Goal: Task Accomplishment & Management: Use online tool/utility

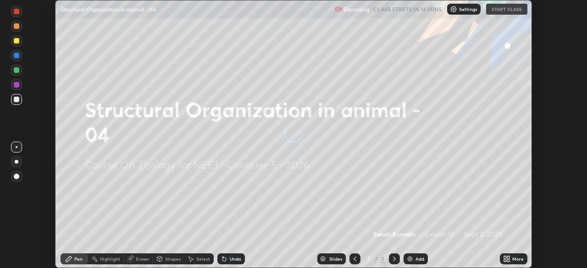
scroll to position [268, 587]
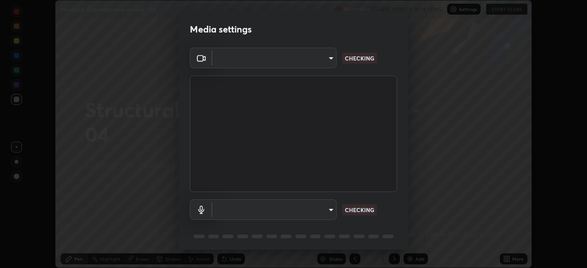
click at [318, 64] on body "Erase all Structural Organization in animal - 04 Recording CLASS STARTS IN 14 M…" at bounding box center [293, 134] width 587 height 268
click at [314, 60] on div at bounding box center [293, 134] width 587 height 268
type input "bfa13ec11e3806c3eb92bf3b7126344263004e7e0ebf3fc0325b0f534c832c89"
type input "0386923fb9024cbaf178a4a2fd8e3b751ee26661207c8dbefa86137fe9378b42"
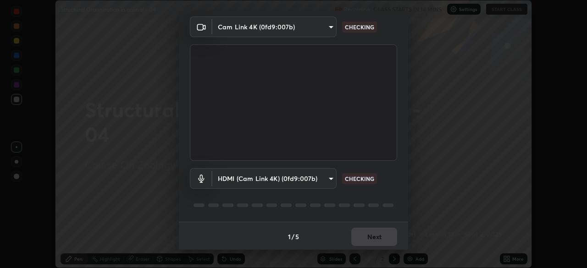
scroll to position [33, 0]
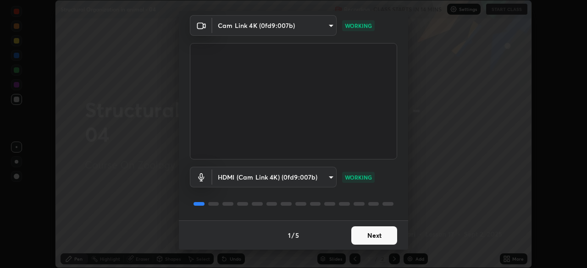
click at [372, 237] on button "Next" at bounding box center [374, 235] width 46 height 18
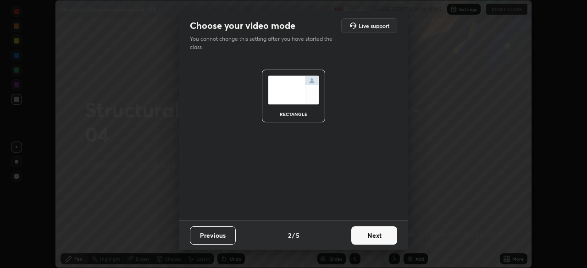
scroll to position [0, 0]
click at [381, 238] on button "Next" at bounding box center [374, 235] width 46 height 18
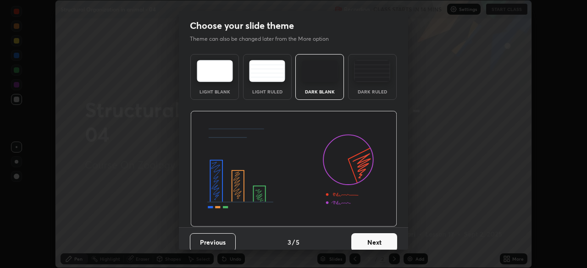
click at [388, 240] on button "Next" at bounding box center [374, 242] width 46 height 18
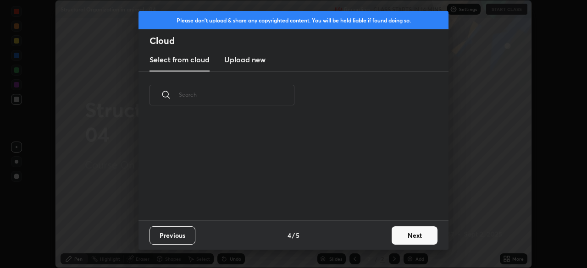
click at [252, 62] on h3 "Upload new" at bounding box center [244, 59] width 41 height 11
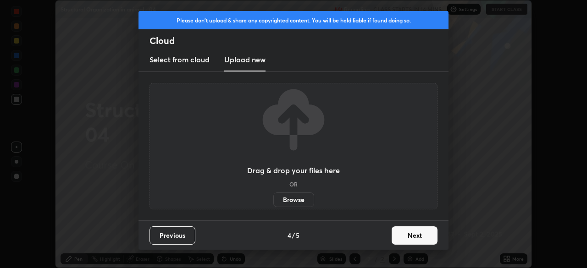
click at [284, 197] on label "Browse" at bounding box center [293, 200] width 41 height 15
click at [273, 197] on input "Browse" at bounding box center [273, 200] width 0 height 15
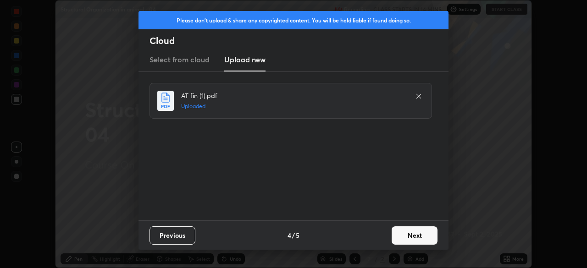
click at [419, 237] on button "Next" at bounding box center [415, 235] width 46 height 18
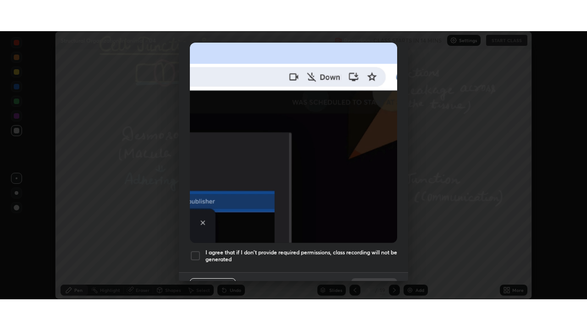
scroll to position [220, 0]
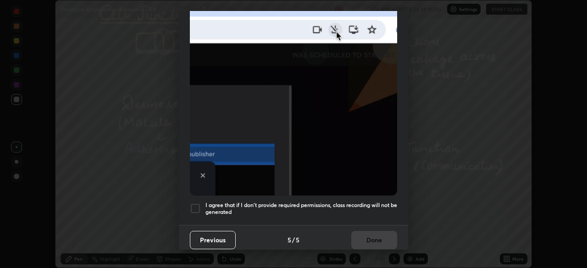
click at [193, 204] on div at bounding box center [195, 208] width 11 height 11
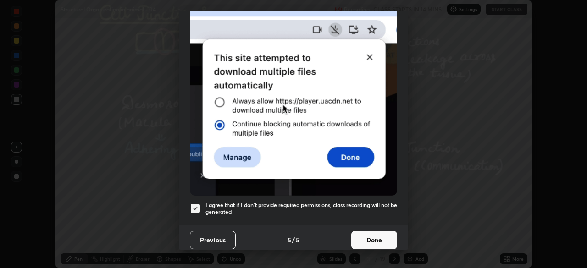
click at [363, 233] on button "Done" at bounding box center [374, 240] width 46 height 18
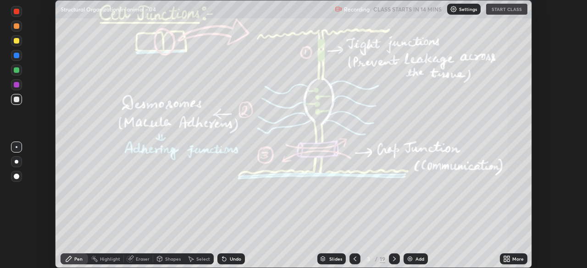
click at [505, 260] on icon at bounding box center [505, 260] width 2 height 2
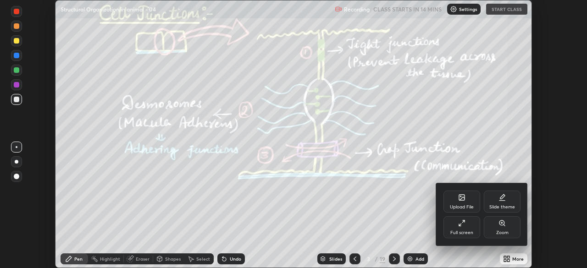
click at [469, 232] on div "Full screen" at bounding box center [461, 233] width 23 height 5
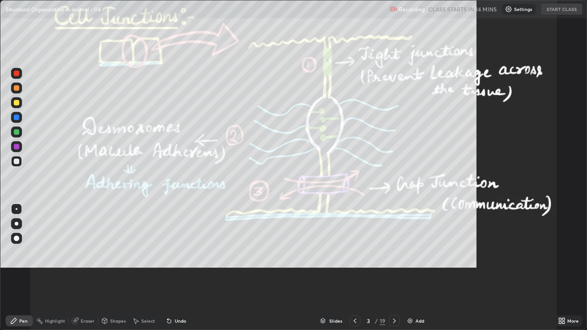
scroll to position [330, 587]
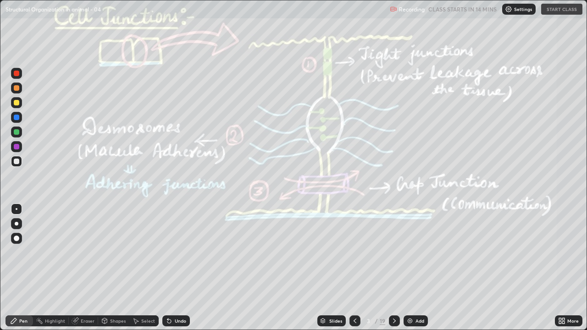
click at [354, 268] on icon at bounding box center [354, 320] width 7 height 7
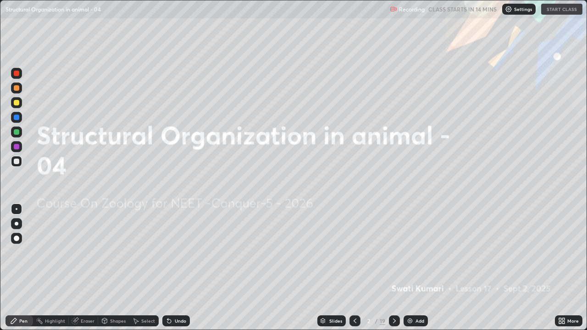
click at [508, 13] on div "Settings" at bounding box center [518, 9] width 33 height 11
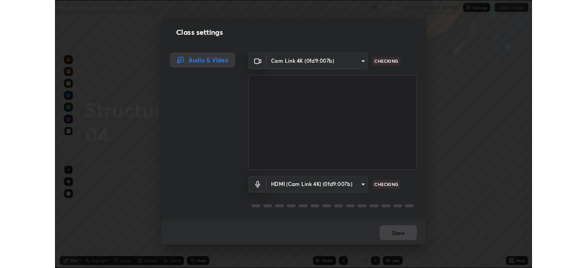
scroll to position [1, 0]
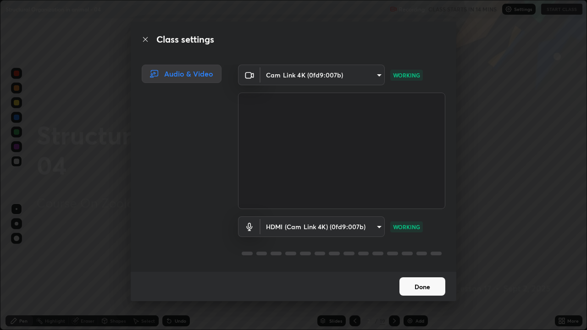
click at [425, 268] on button "Done" at bounding box center [422, 286] width 46 height 18
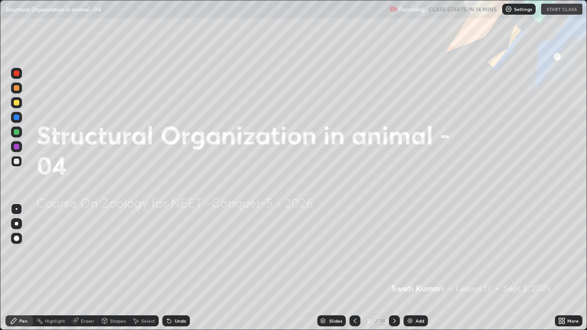
click at [393, 268] on icon at bounding box center [394, 320] width 7 height 7
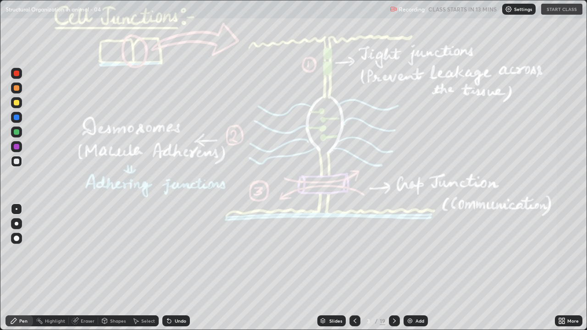
click at [353, 268] on icon at bounding box center [354, 320] width 7 height 7
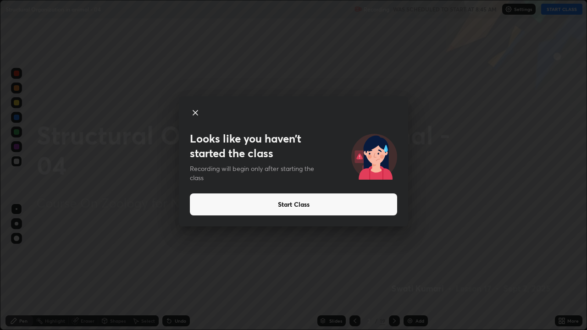
click at [362, 203] on button "Start Class" at bounding box center [293, 204] width 207 height 22
click at [355, 205] on button "Start Class" at bounding box center [293, 204] width 207 height 22
click at [346, 204] on button "Start Class" at bounding box center [293, 204] width 207 height 22
click at [333, 207] on button "Start Class" at bounding box center [293, 204] width 207 height 22
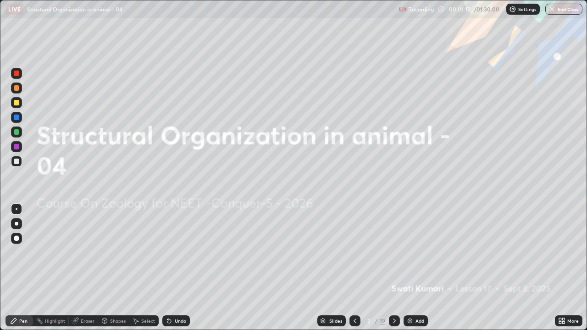
click at [411, 268] on img at bounding box center [409, 320] width 7 height 7
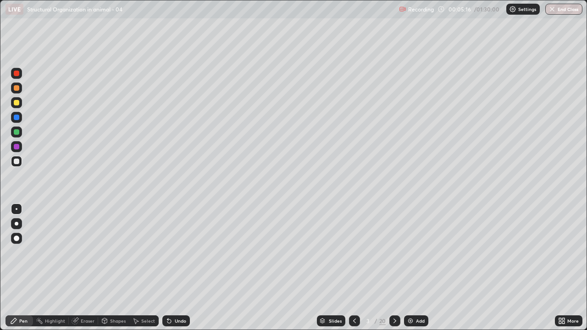
click at [17, 103] on div at bounding box center [17, 103] width 6 height 6
click at [15, 237] on div at bounding box center [17, 239] width 6 height 6
click at [172, 268] on div "Undo" at bounding box center [176, 320] width 28 height 11
click at [175, 268] on div "Undo" at bounding box center [180, 321] width 11 height 5
click at [106, 268] on icon at bounding box center [104, 320] width 5 height 1
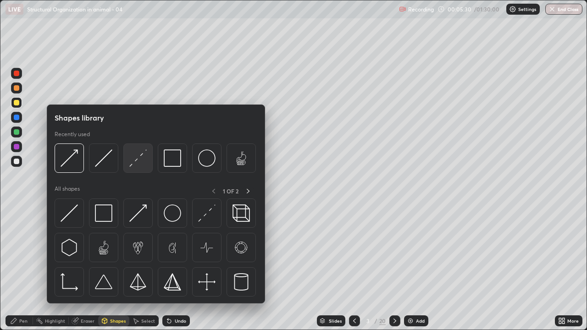
click at [135, 166] on img at bounding box center [137, 157] width 17 height 17
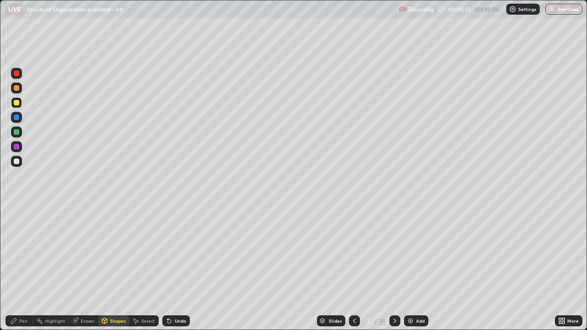
click at [19, 162] on div at bounding box center [17, 162] width 6 height 6
click at [19, 268] on div "Pen" at bounding box center [23, 321] width 8 height 5
click at [17, 237] on div at bounding box center [17, 239] width 6 height 6
click at [174, 268] on div "Undo" at bounding box center [176, 320] width 28 height 11
click at [13, 131] on div at bounding box center [16, 132] width 11 height 11
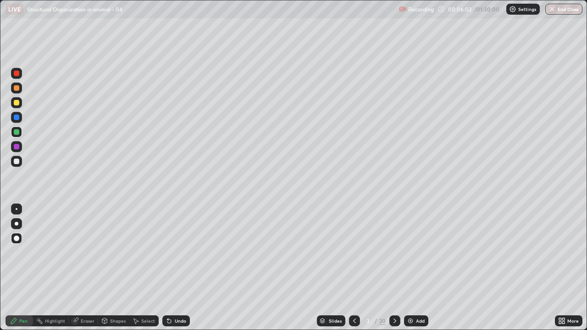
click at [174, 268] on div "Undo" at bounding box center [176, 320] width 28 height 11
click at [172, 268] on div "Undo" at bounding box center [176, 320] width 28 height 11
click at [167, 268] on icon at bounding box center [167, 319] width 1 height 1
click at [17, 102] on div at bounding box center [17, 103] width 6 height 6
click at [15, 164] on div at bounding box center [16, 161] width 11 height 11
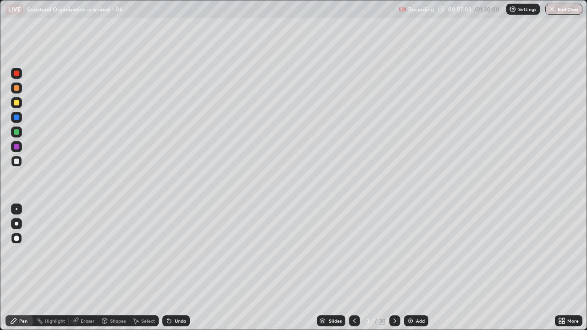
click at [15, 162] on div at bounding box center [17, 162] width 6 height 6
click at [17, 137] on div at bounding box center [16, 132] width 11 height 11
click at [15, 107] on div at bounding box center [16, 102] width 11 height 11
click at [16, 132] on div at bounding box center [17, 132] width 6 height 6
click at [17, 121] on div at bounding box center [16, 117] width 11 height 11
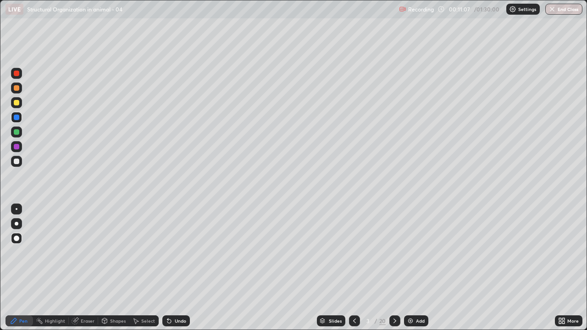
click at [393, 268] on icon at bounding box center [394, 321] width 3 height 5
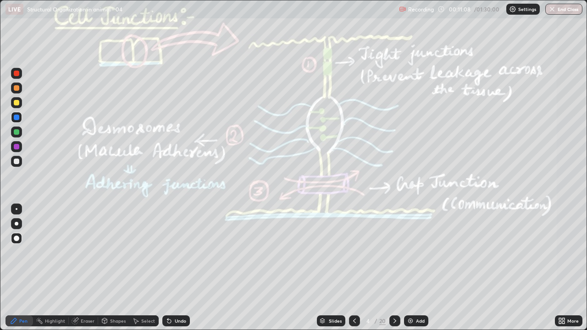
click at [353, 268] on icon at bounding box center [354, 320] width 7 height 7
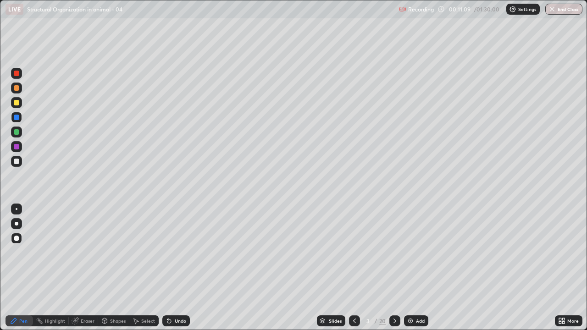
click at [413, 268] on div "Add" at bounding box center [416, 320] width 24 height 11
click at [19, 149] on div at bounding box center [16, 146] width 11 height 11
click at [181, 268] on div "Undo" at bounding box center [176, 320] width 28 height 11
click at [111, 268] on div "Shapes" at bounding box center [118, 321] width 16 height 5
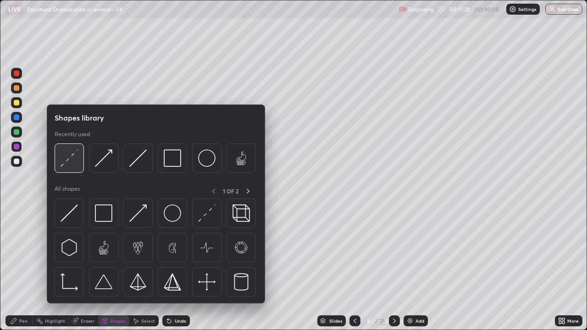
click at [72, 161] on img at bounding box center [69, 157] width 17 height 17
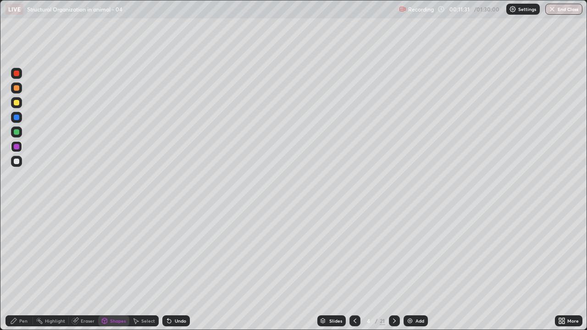
click at [16, 101] on div at bounding box center [17, 103] width 6 height 6
click at [109, 268] on div "Shapes" at bounding box center [113, 320] width 31 height 11
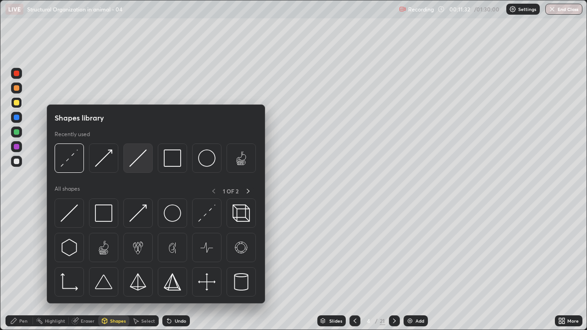
click at [137, 167] on img at bounding box center [137, 157] width 17 height 17
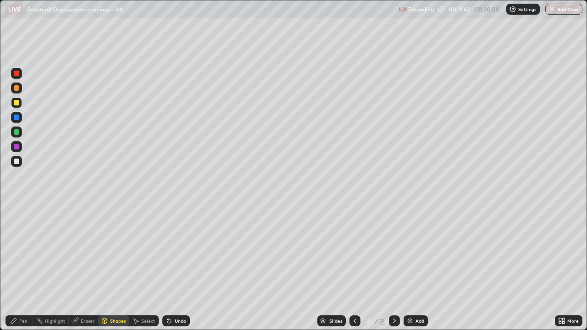
click at [18, 268] on div "Pen" at bounding box center [20, 320] width 28 height 11
click at [16, 132] on div at bounding box center [17, 132] width 6 height 6
click at [16, 224] on div at bounding box center [17, 224] width 4 height 4
click at [17, 162] on div at bounding box center [17, 162] width 6 height 6
click at [15, 119] on div at bounding box center [17, 118] width 6 height 6
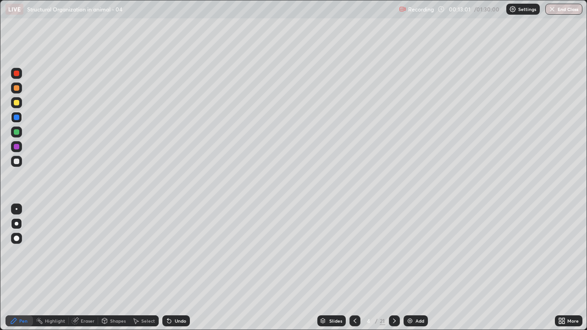
click at [17, 208] on div at bounding box center [17, 209] width 2 height 2
click at [14, 162] on div at bounding box center [17, 162] width 6 height 6
click at [17, 224] on div at bounding box center [17, 224] width 4 height 4
click at [168, 268] on icon at bounding box center [169, 322] width 4 height 4
click at [15, 132] on div at bounding box center [17, 132] width 6 height 6
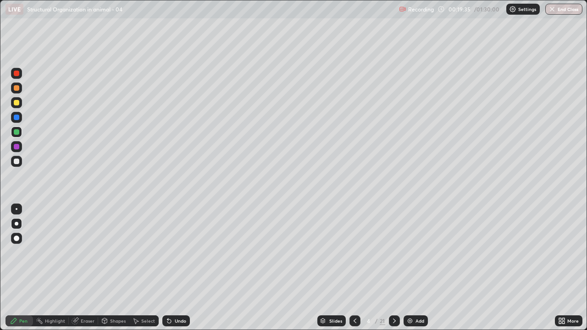
click at [17, 162] on div at bounding box center [17, 162] width 6 height 6
click at [17, 103] on div at bounding box center [17, 103] width 6 height 6
click at [16, 162] on div at bounding box center [17, 162] width 6 height 6
click at [14, 129] on div at bounding box center [16, 132] width 11 height 11
click at [17, 121] on div at bounding box center [16, 117] width 11 height 11
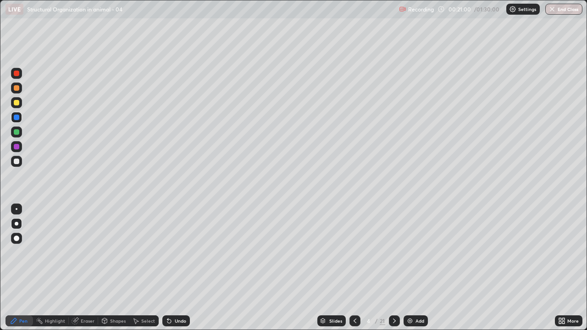
click at [14, 102] on div at bounding box center [17, 103] width 6 height 6
click at [16, 161] on div at bounding box center [17, 162] width 6 height 6
click at [15, 166] on div at bounding box center [16, 161] width 11 height 11
click at [83, 268] on div "Eraser" at bounding box center [83, 320] width 29 height 11
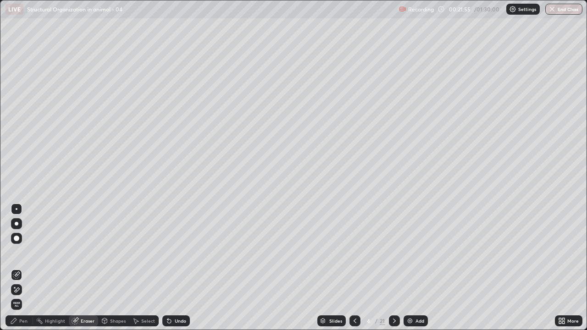
click at [26, 268] on div "Pen" at bounding box center [20, 320] width 28 height 11
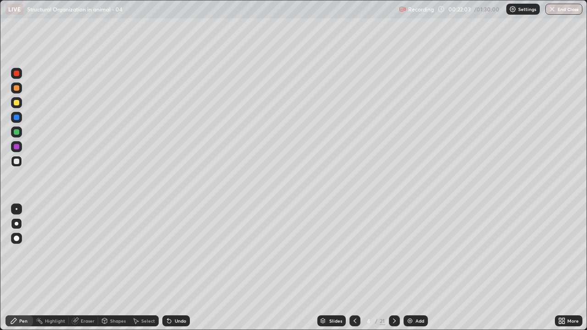
click at [16, 132] on div at bounding box center [17, 132] width 6 height 6
click at [17, 209] on div at bounding box center [17, 209] width 2 height 2
click at [17, 115] on div at bounding box center [17, 118] width 6 height 6
click at [17, 163] on div at bounding box center [17, 162] width 6 height 6
click at [17, 238] on div at bounding box center [17, 239] width 6 height 6
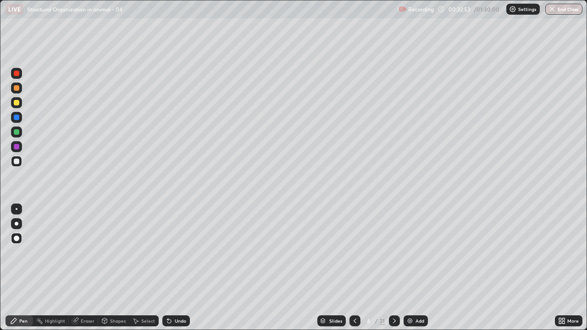
click at [16, 146] on div at bounding box center [17, 147] width 6 height 6
click at [108, 268] on div "Shapes" at bounding box center [113, 320] width 31 height 11
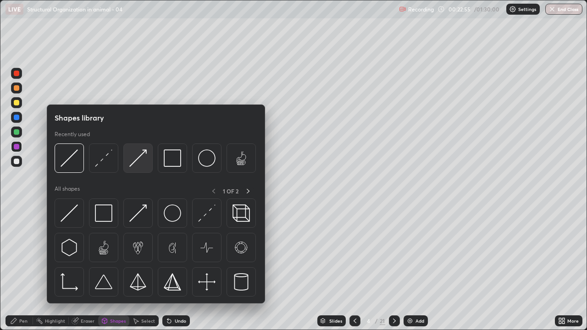
click at [134, 164] on img at bounding box center [137, 157] width 17 height 17
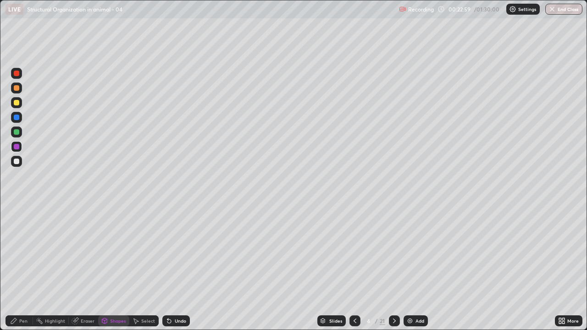
click at [23, 268] on div "Pen" at bounding box center [23, 321] width 8 height 5
click at [15, 224] on div at bounding box center [17, 224] width 4 height 4
click at [16, 161] on div at bounding box center [17, 162] width 6 height 6
click at [52, 268] on div "Highlight" at bounding box center [55, 321] width 20 height 5
click at [16, 147] on div at bounding box center [17, 147] width 6 height 6
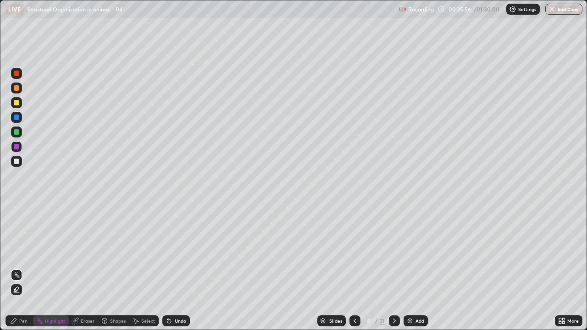
click at [18, 268] on div "Pen" at bounding box center [20, 320] width 28 height 11
click at [15, 161] on div at bounding box center [17, 162] width 6 height 6
click at [16, 223] on div at bounding box center [17, 224] width 4 height 4
click at [50, 268] on div "Highlight" at bounding box center [55, 321] width 20 height 5
click at [17, 132] on div at bounding box center [17, 132] width 6 height 6
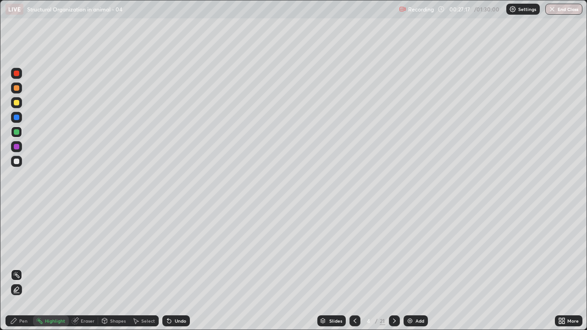
click at [16, 116] on div at bounding box center [17, 118] width 6 height 6
click at [14, 102] on div at bounding box center [17, 103] width 6 height 6
click at [563, 268] on icon at bounding box center [563, 322] width 2 height 2
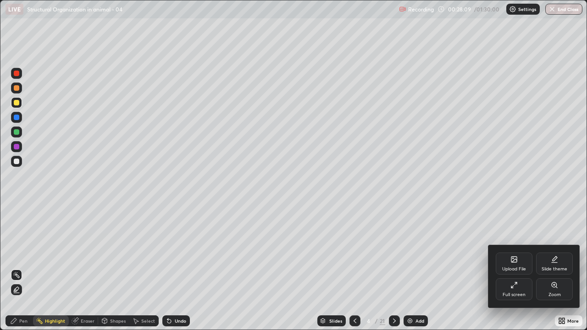
click at [515, 268] on div "Full screen" at bounding box center [514, 289] width 37 height 22
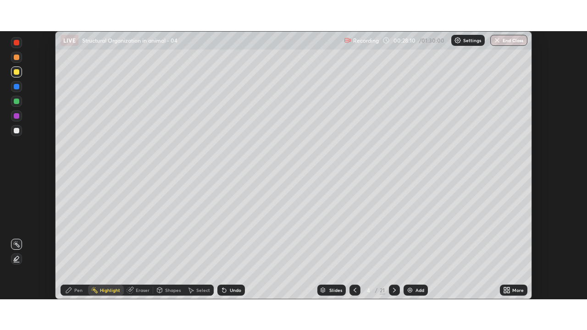
scroll to position [45576, 45258]
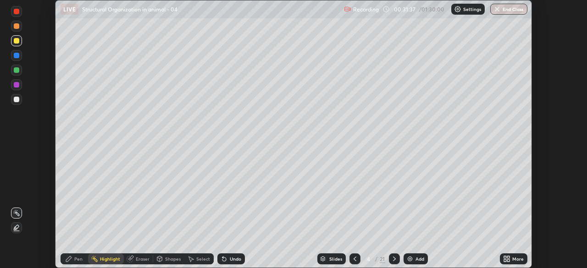
click at [508, 260] on icon at bounding box center [508, 260] width 2 height 2
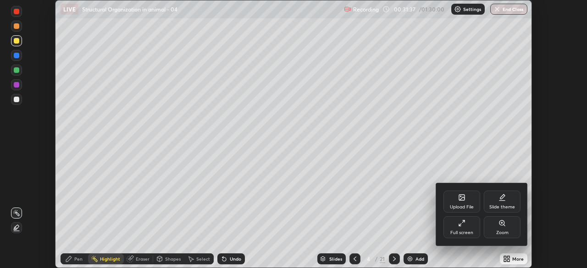
click at [467, 219] on div "Full screen" at bounding box center [461, 227] width 37 height 22
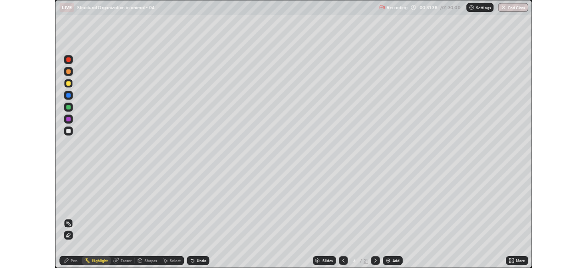
scroll to position [330, 587]
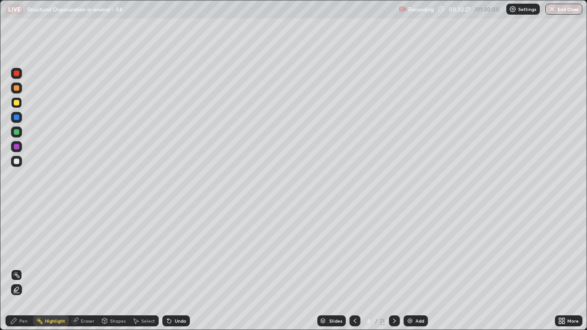
click at [21, 163] on div at bounding box center [16, 161] width 11 height 11
click at [19, 268] on div "Pen" at bounding box center [20, 320] width 28 height 11
click at [16, 105] on div at bounding box center [17, 103] width 6 height 6
click at [102, 268] on div "Shapes" at bounding box center [113, 321] width 31 height 18
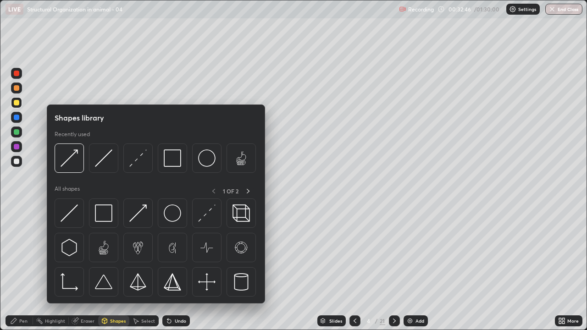
click at [101, 268] on div "Shapes" at bounding box center [113, 321] width 31 height 18
click at [22, 268] on div "Pen" at bounding box center [23, 321] width 8 height 5
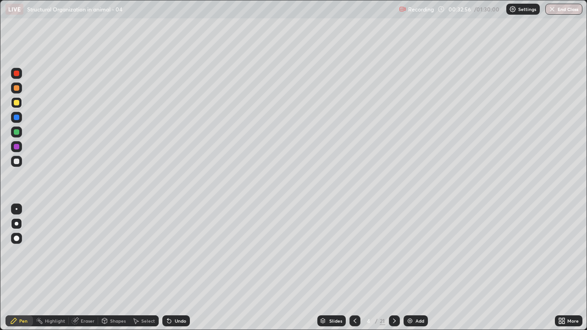
click at [23, 268] on div "Pen" at bounding box center [23, 321] width 8 height 5
click at [13, 164] on div at bounding box center [16, 161] width 11 height 11
click at [15, 101] on div at bounding box center [17, 103] width 6 height 6
click at [259, 268] on div "Slides 4 / 21 Add" at bounding box center [372, 321] width 365 height 18
click at [411, 268] on img at bounding box center [409, 320] width 7 height 7
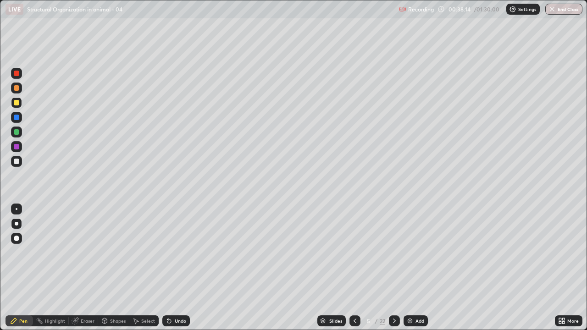
click at [17, 90] on div at bounding box center [17, 88] width 6 height 6
click at [16, 237] on div at bounding box center [17, 239] width 6 height 6
click at [142, 268] on div "Select" at bounding box center [143, 320] width 29 height 11
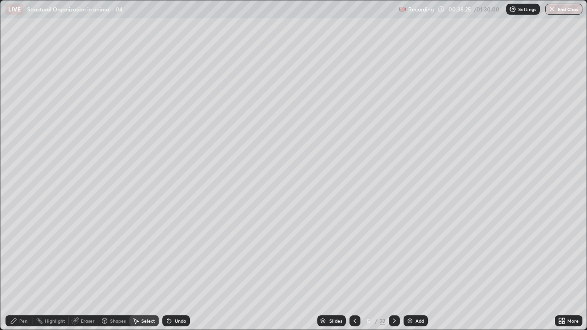
click at [108, 268] on div "Shapes" at bounding box center [113, 320] width 31 height 11
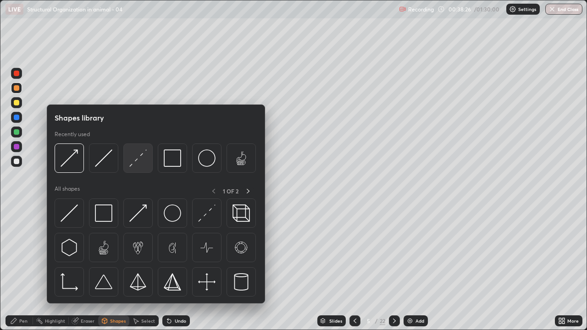
click at [136, 163] on img at bounding box center [137, 157] width 17 height 17
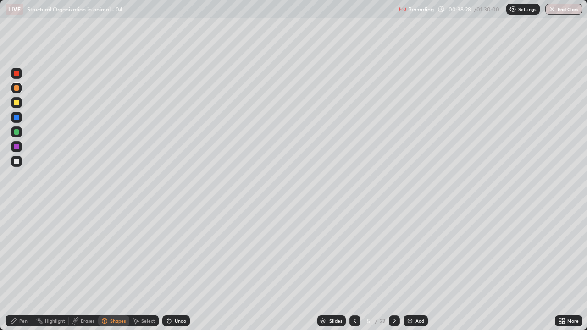
click at [19, 268] on div "Pen" at bounding box center [20, 320] width 28 height 11
click at [20, 165] on div at bounding box center [16, 161] width 11 height 11
click at [16, 103] on div at bounding box center [17, 103] width 6 height 6
click at [16, 160] on div at bounding box center [17, 162] width 6 height 6
click at [17, 224] on div at bounding box center [17, 224] width 4 height 4
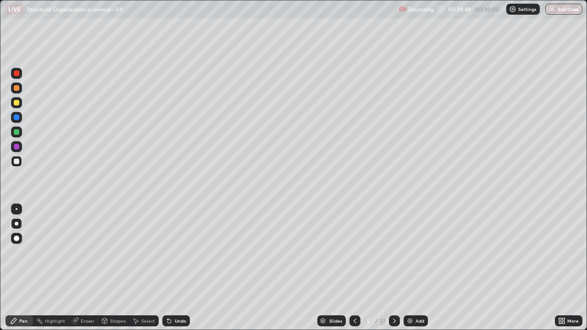
click at [16, 104] on div at bounding box center [17, 103] width 6 height 6
click at [81, 268] on div "Eraser" at bounding box center [88, 321] width 14 height 5
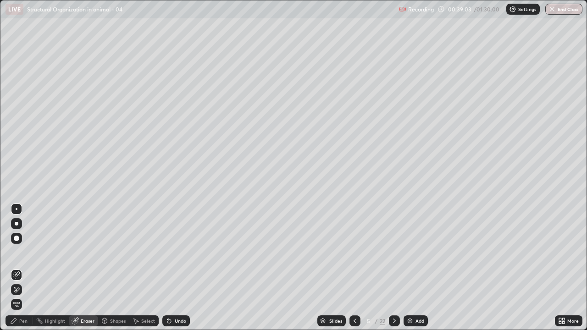
click at [18, 268] on div "Pen" at bounding box center [20, 320] width 28 height 11
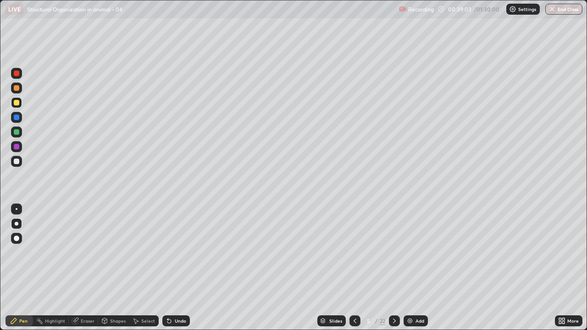
click at [16, 160] on div at bounding box center [17, 162] width 6 height 6
click at [17, 101] on div at bounding box center [17, 103] width 6 height 6
click at [16, 165] on div at bounding box center [16, 161] width 11 height 11
click at [17, 103] on div at bounding box center [17, 103] width 6 height 6
click at [172, 268] on div "Undo" at bounding box center [176, 320] width 28 height 11
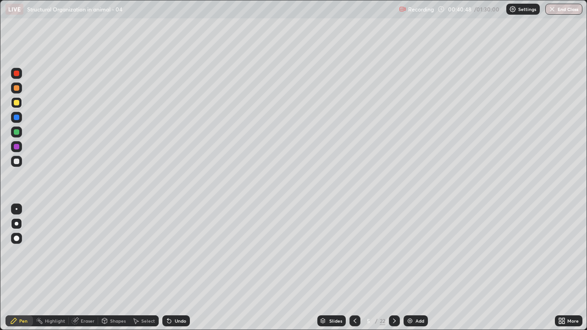
click at [175, 268] on div "Undo" at bounding box center [180, 321] width 11 height 5
click at [172, 268] on div "Undo" at bounding box center [176, 320] width 28 height 11
click at [171, 268] on div "Undo" at bounding box center [176, 320] width 28 height 11
click at [169, 268] on div "Undo" at bounding box center [176, 320] width 28 height 11
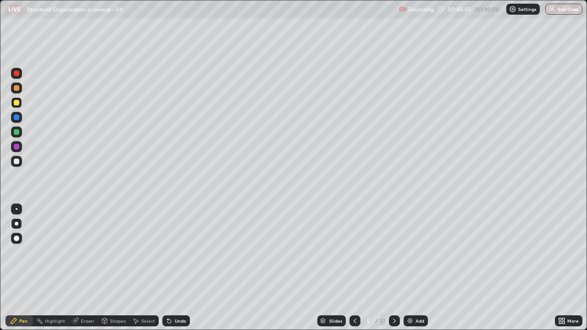
click at [171, 268] on div "Undo" at bounding box center [176, 320] width 28 height 11
click at [173, 268] on div "Undo" at bounding box center [176, 320] width 28 height 11
click at [167, 268] on icon at bounding box center [169, 322] width 4 height 4
click at [17, 161] on div at bounding box center [17, 162] width 6 height 6
click at [17, 104] on div at bounding box center [17, 103] width 6 height 6
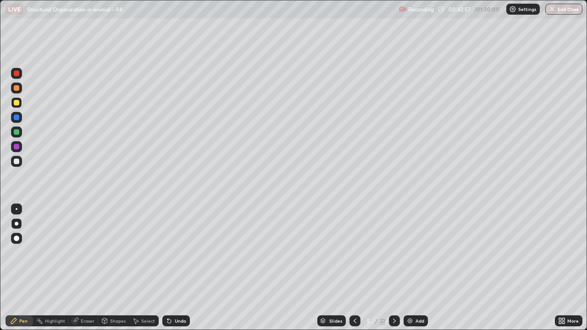
click at [15, 85] on div at bounding box center [17, 88] width 6 height 6
click at [16, 161] on div at bounding box center [17, 162] width 6 height 6
click at [17, 145] on div at bounding box center [17, 147] width 6 height 6
click at [171, 268] on icon at bounding box center [168, 320] width 7 height 7
click at [172, 268] on div "Undo" at bounding box center [176, 320] width 28 height 11
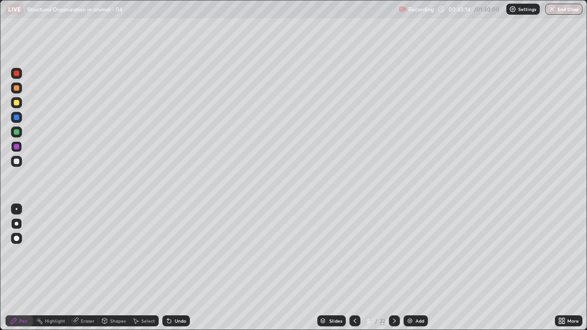
click at [172, 268] on div "Undo" at bounding box center [176, 320] width 28 height 11
click at [179, 268] on div "Undo" at bounding box center [180, 321] width 11 height 5
click at [14, 161] on div at bounding box center [17, 162] width 6 height 6
click at [16, 145] on div at bounding box center [17, 147] width 6 height 6
click at [175, 268] on div "Undo" at bounding box center [180, 321] width 11 height 5
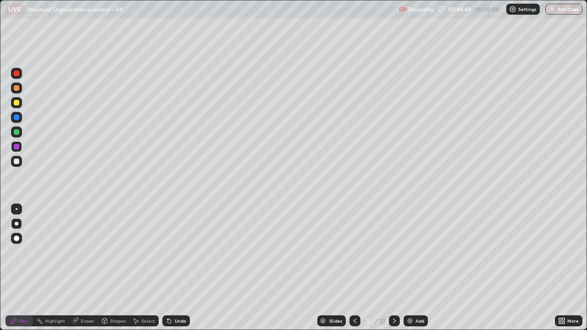
click at [14, 164] on div at bounding box center [16, 161] width 11 height 11
click at [168, 268] on icon at bounding box center [169, 322] width 4 height 4
click at [16, 105] on div at bounding box center [17, 103] width 6 height 6
click at [15, 133] on div at bounding box center [17, 132] width 6 height 6
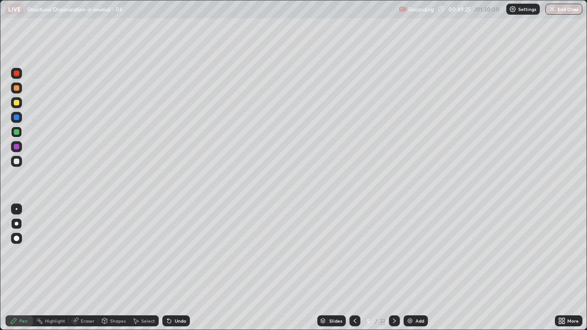
click at [14, 164] on div at bounding box center [16, 161] width 11 height 11
click at [16, 133] on div at bounding box center [17, 132] width 6 height 6
click at [175, 268] on div "Undo" at bounding box center [180, 321] width 11 height 5
click at [173, 268] on div "Undo" at bounding box center [176, 320] width 28 height 11
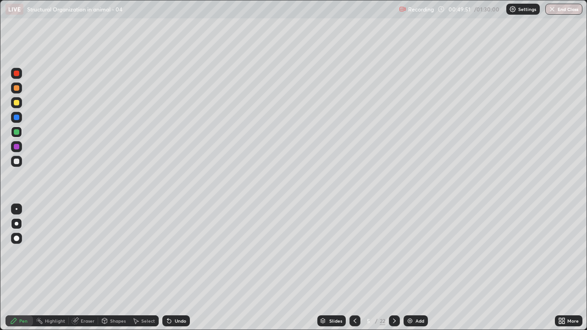
click at [173, 268] on div "Undo" at bounding box center [176, 320] width 28 height 11
click at [17, 118] on div at bounding box center [17, 118] width 6 height 6
click at [21, 162] on div at bounding box center [16, 161] width 11 height 11
click at [171, 268] on icon at bounding box center [168, 320] width 7 height 7
click at [17, 103] on div at bounding box center [17, 103] width 6 height 6
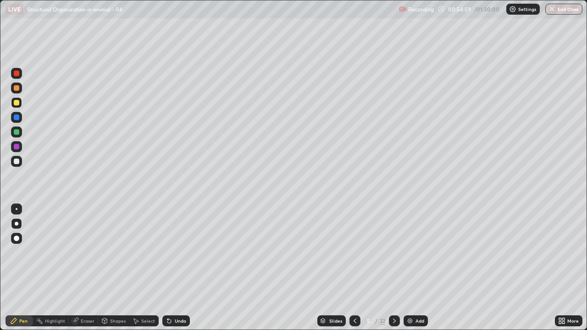
click at [19, 120] on div at bounding box center [16, 117] width 11 height 11
click at [14, 161] on div at bounding box center [17, 162] width 6 height 6
click at [14, 121] on div at bounding box center [16, 117] width 11 height 11
click at [18, 160] on div at bounding box center [17, 162] width 6 height 6
click at [16, 121] on div at bounding box center [16, 117] width 11 height 11
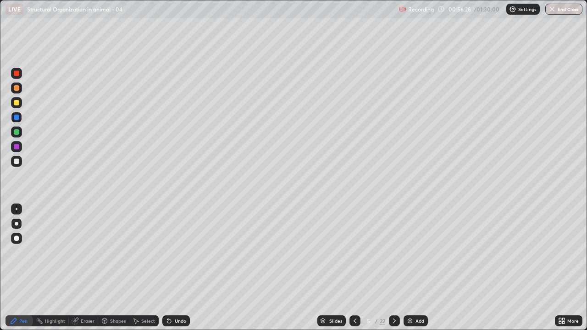
click at [17, 161] on div at bounding box center [17, 162] width 6 height 6
click at [16, 161] on div at bounding box center [17, 162] width 6 height 6
click at [412, 268] on img at bounding box center [409, 320] width 7 height 7
click at [18, 160] on div at bounding box center [17, 162] width 6 height 6
click at [18, 237] on div at bounding box center [17, 239] width 6 height 6
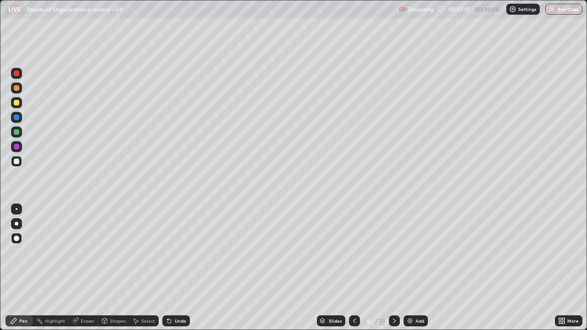
click at [15, 225] on div at bounding box center [16, 223] width 11 height 11
click at [177, 268] on div "Undo" at bounding box center [176, 320] width 28 height 11
click at [169, 268] on icon at bounding box center [169, 322] width 4 height 4
click at [14, 106] on div at bounding box center [16, 102] width 11 height 11
click at [268, 15] on div "LIVE Structural Organization in animal - 04" at bounding box center [201, 9] width 390 height 18
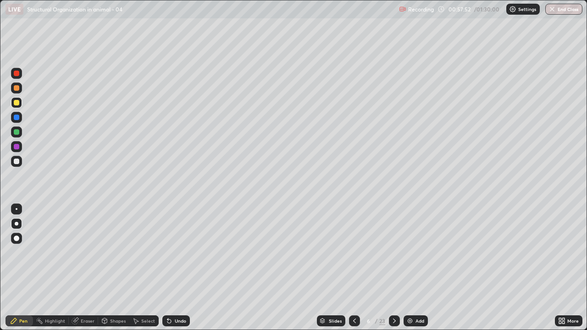
click at [15, 119] on div at bounding box center [17, 118] width 6 height 6
click at [116, 268] on div "Shapes" at bounding box center [113, 320] width 31 height 11
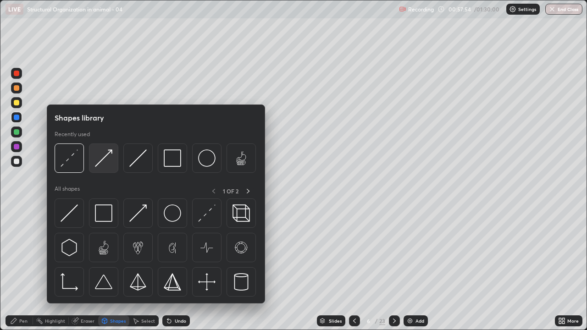
click at [105, 161] on img at bounding box center [103, 157] width 17 height 17
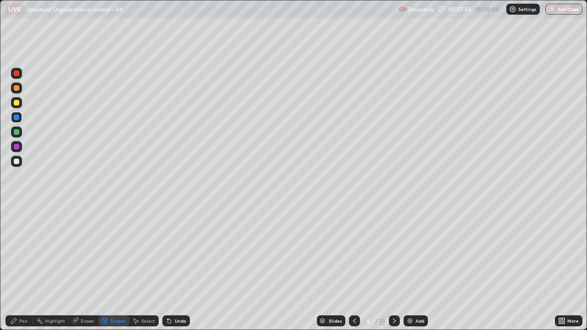
click at [18, 268] on div "Pen" at bounding box center [20, 320] width 28 height 11
click at [17, 209] on div at bounding box center [17, 209] width 2 height 2
click at [167, 268] on icon at bounding box center [167, 319] width 1 height 1
click at [119, 268] on div "Shapes" at bounding box center [113, 320] width 31 height 11
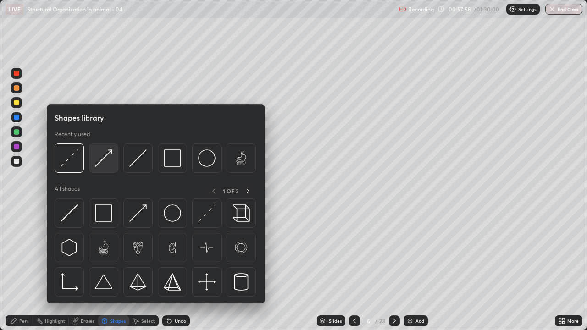
click at [97, 156] on img at bounding box center [103, 157] width 17 height 17
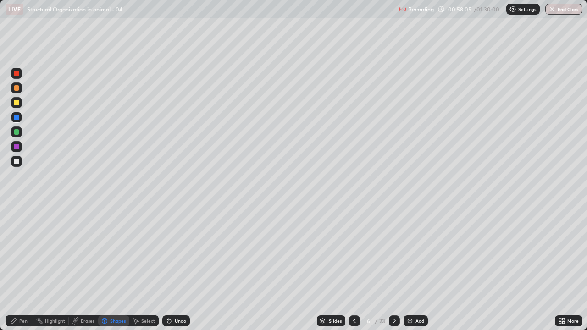
click at [22, 268] on div "Pen" at bounding box center [23, 321] width 8 height 5
click at [17, 147] on div at bounding box center [17, 147] width 6 height 6
click at [17, 161] on div at bounding box center [17, 162] width 6 height 6
click at [18, 239] on div at bounding box center [17, 239] width 6 height 6
click at [16, 225] on div at bounding box center [17, 224] width 4 height 4
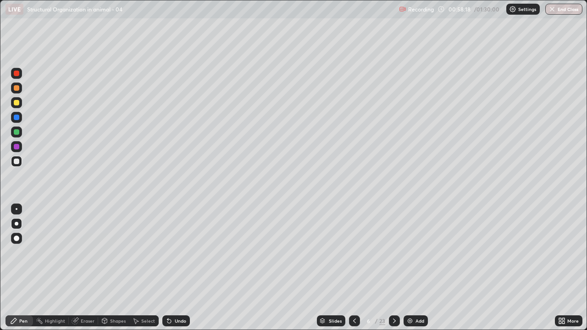
click at [82, 268] on div "Eraser" at bounding box center [88, 321] width 14 height 5
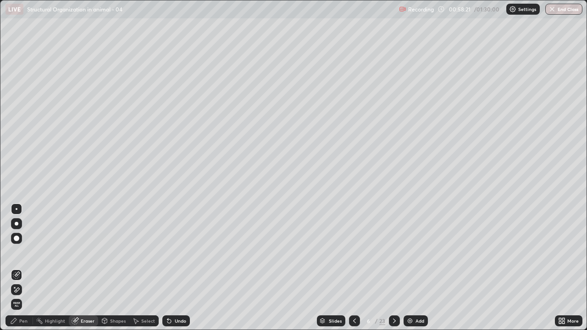
click at [27, 268] on div "Pen" at bounding box center [20, 320] width 28 height 11
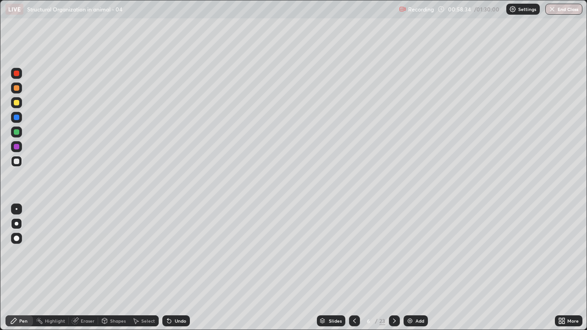
click at [17, 147] on div at bounding box center [17, 147] width 6 height 6
click at [16, 104] on div at bounding box center [17, 103] width 6 height 6
click at [55, 268] on div "Highlight" at bounding box center [55, 321] width 20 height 5
click at [16, 268] on icon at bounding box center [16, 289] width 7 height 7
click at [15, 115] on div at bounding box center [17, 118] width 6 height 6
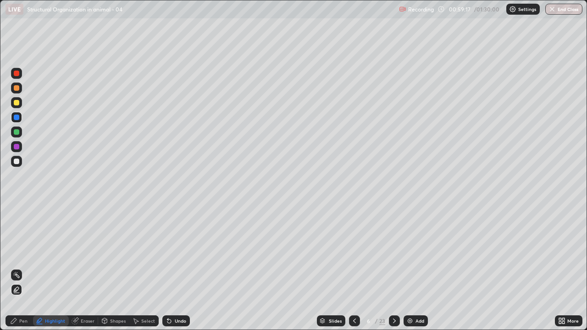
click at [15, 91] on div at bounding box center [16, 88] width 11 height 11
click at [16, 148] on div at bounding box center [17, 147] width 6 height 6
click at [17, 268] on div "Pen" at bounding box center [20, 320] width 28 height 11
click at [17, 209] on div at bounding box center [17, 209] width 2 height 2
click at [105, 268] on icon at bounding box center [105, 321] width 0 height 3
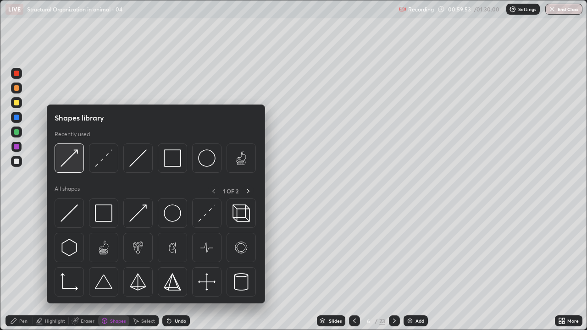
click at [69, 162] on img at bounding box center [69, 157] width 17 height 17
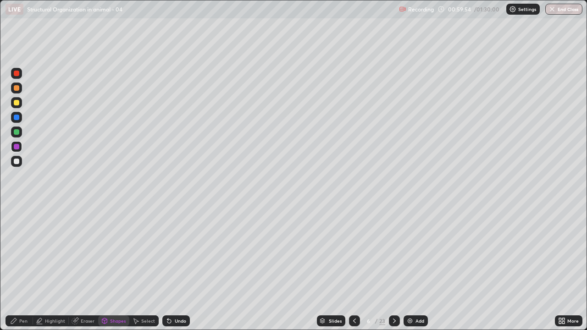
click at [17, 132] on div at bounding box center [17, 132] width 6 height 6
click at [23, 268] on div "Pen" at bounding box center [23, 321] width 8 height 5
click at [17, 223] on div at bounding box center [17, 224] width 4 height 4
click at [175, 268] on div "Undo" at bounding box center [180, 321] width 11 height 5
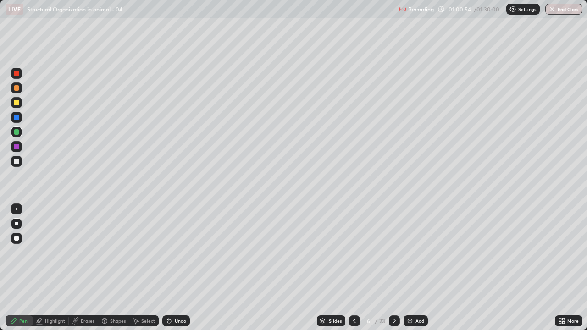
click at [16, 117] on div at bounding box center [17, 118] width 6 height 6
click at [114, 268] on div "Shapes" at bounding box center [118, 321] width 16 height 5
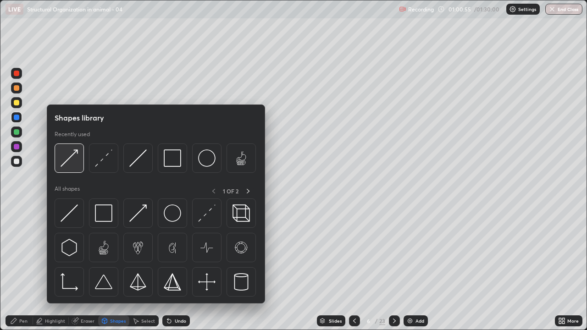
click at [72, 160] on img at bounding box center [69, 157] width 17 height 17
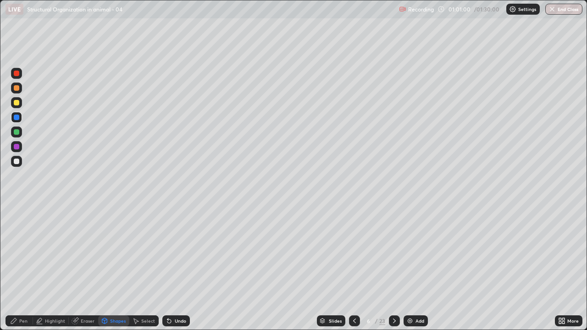
click at [25, 268] on div "Pen" at bounding box center [20, 320] width 28 height 11
click at [17, 163] on div at bounding box center [17, 162] width 6 height 6
click at [172, 268] on div "Undo" at bounding box center [176, 320] width 28 height 11
click at [17, 103] on div at bounding box center [17, 103] width 6 height 6
click at [16, 134] on div at bounding box center [17, 132] width 6 height 6
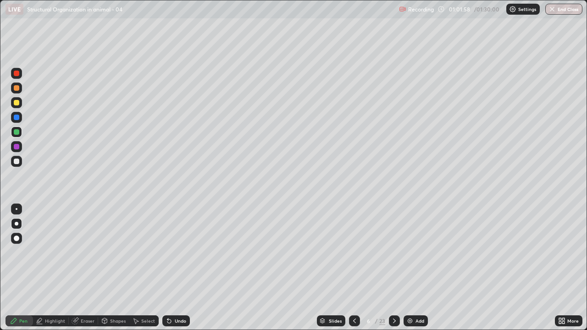
click at [116, 268] on div "Shapes" at bounding box center [118, 321] width 16 height 5
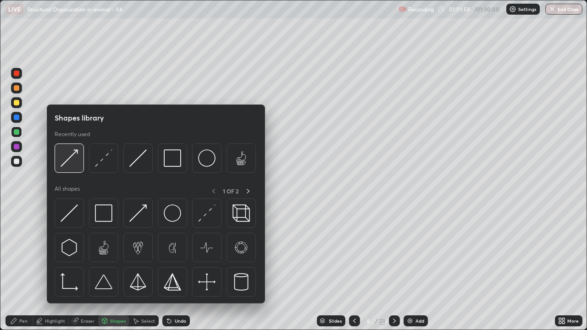
click at [64, 158] on img at bounding box center [69, 157] width 17 height 17
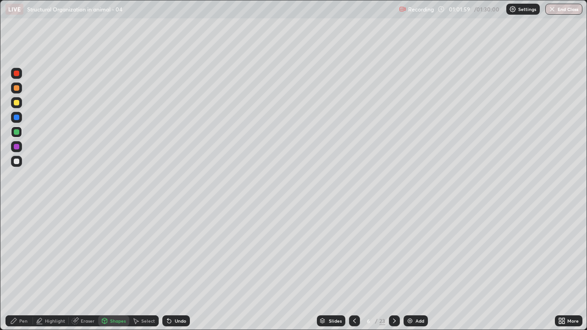
click at [17, 147] on div at bounding box center [17, 147] width 6 height 6
click at [19, 268] on div "Pen" at bounding box center [20, 320] width 28 height 11
click at [14, 161] on div at bounding box center [17, 162] width 6 height 6
click at [17, 136] on div at bounding box center [16, 132] width 11 height 11
click at [116, 268] on div "Shapes" at bounding box center [118, 321] width 16 height 5
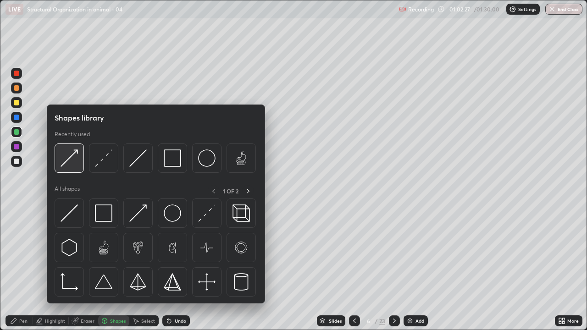
click at [70, 161] on img at bounding box center [69, 157] width 17 height 17
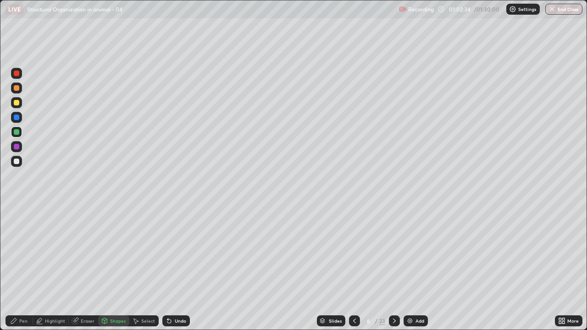
click at [15, 268] on div "Pen" at bounding box center [20, 320] width 28 height 11
click at [16, 73] on div at bounding box center [17, 74] width 6 height 6
click at [16, 208] on div at bounding box center [17, 209] width 2 height 2
click at [15, 161] on div at bounding box center [17, 162] width 6 height 6
click at [108, 268] on div "Shapes" at bounding box center [113, 320] width 31 height 11
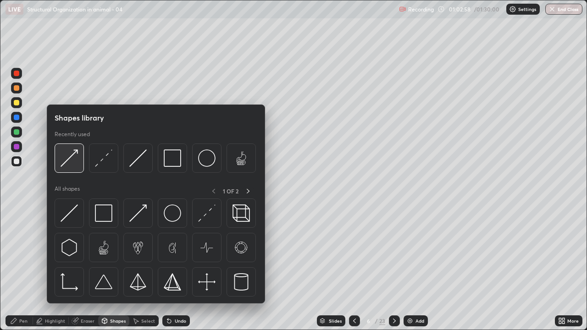
click at [72, 161] on img at bounding box center [69, 157] width 17 height 17
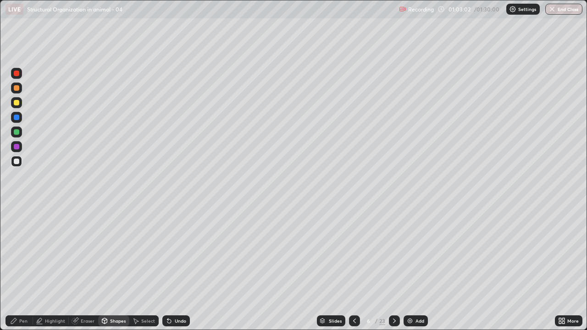
click at [14, 268] on icon at bounding box center [13, 320] width 7 height 7
click at [16, 224] on div at bounding box center [17, 224] width 4 height 4
click at [16, 132] on div at bounding box center [17, 132] width 6 height 6
click at [175, 268] on div "Undo" at bounding box center [180, 321] width 11 height 5
click at [17, 160] on div at bounding box center [17, 162] width 6 height 6
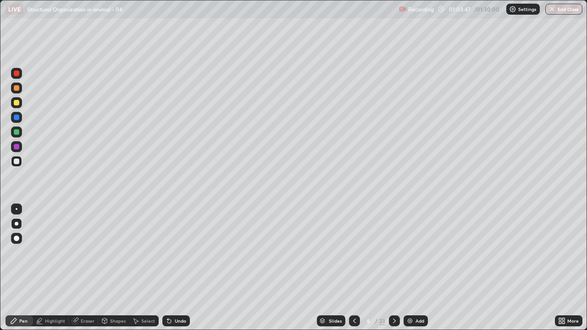
click at [175, 268] on div "Undo" at bounding box center [180, 321] width 11 height 5
click at [176, 268] on div "Undo" at bounding box center [180, 321] width 11 height 5
click at [178, 268] on div "Undo" at bounding box center [176, 320] width 28 height 11
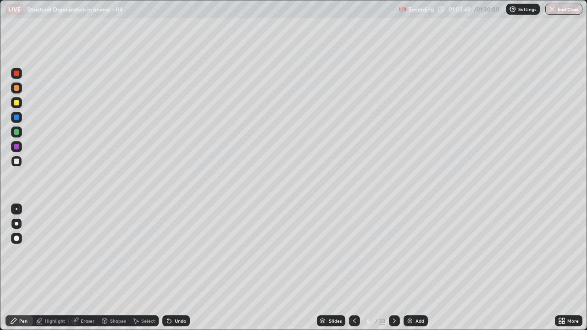
click at [178, 268] on div "Undo" at bounding box center [176, 320] width 28 height 11
click at [16, 132] on div at bounding box center [17, 132] width 6 height 6
click at [110, 268] on div "Shapes" at bounding box center [118, 321] width 16 height 5
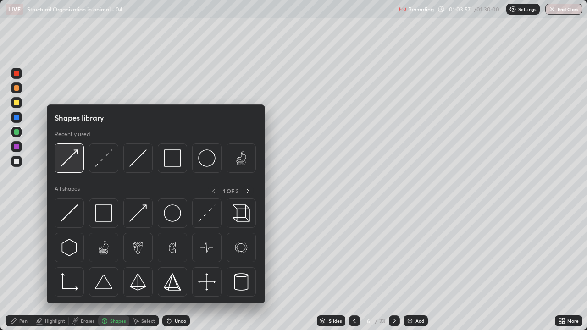
click at [67, 161] on img at bounding box center [69, 157] width 17 height 17
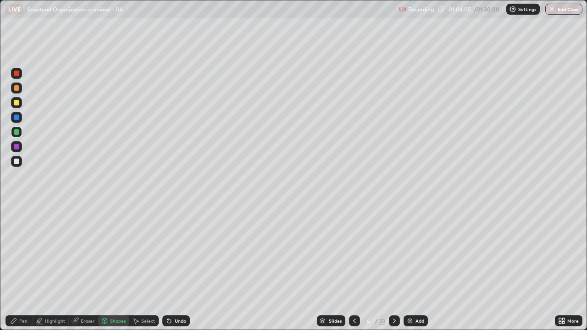
click at [22, 268] on div "Pen" at bounding box center [23, 321] width 8 height 5
click at [18, 162] on div at bounding box center [17, 162] width 6 height 6
click at [16, 224] on div at bounding box center [17, 224] width 4 height 4
click at [179, 268] on div "Undo" at bounding box center [180, 321] width 11 height 5
click at [16, 116] on div at bounding box center [17, 118] width 6 height 6
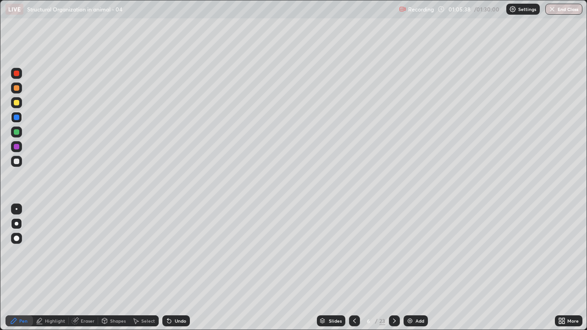
click at [16, 102] on div at bounding box center [17, 103] width 6 height 6
click at [116, 268] on div "Shapes" at bounding box center [113, 320] width 31 height 11
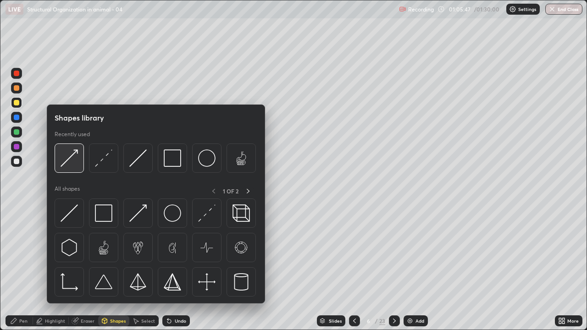
click at [69, 157] on img at bounding box center [69, 157] width 17 height 17
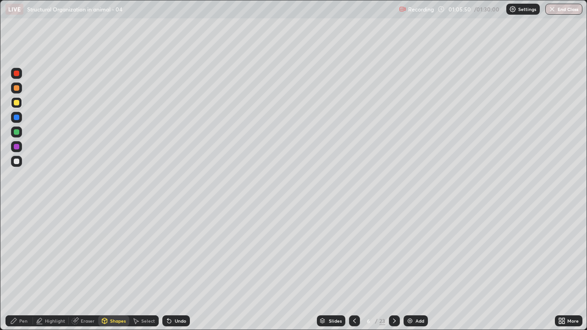
click at [20, 268] on div "Pen" at bounding box center [23, 321] width 8 height 5
click at [172, 268] on div "Undo" at bounding box center [176, 320] width 28 height 11
click at [174, 268] on div "Undo" at bounding box center [176, 320] width 28 height 11
click at [14, 75] on div at bounding box center [17, 74] width 6 height 6
click at [110, 268] on div "Shapes" at bounding box center [118, 321] width 16 height 5
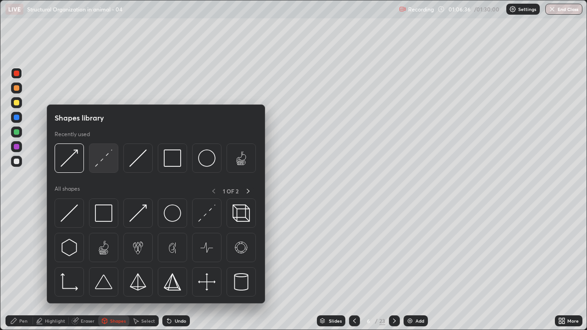
click at [105, 161] on img at bounding box center [103, 157] width 17 height 17
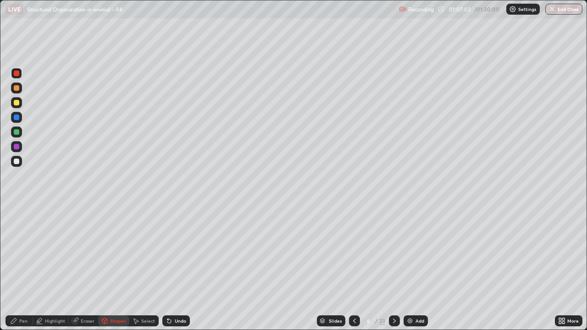
click at [571, 268] on div "More" at bounding box center [572, 321] width 11 height 5
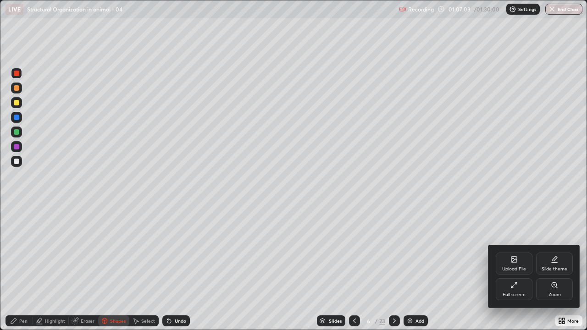
click at [509, 268] on div "Full screen" at bounding box center [514, 289] width 37 height 22
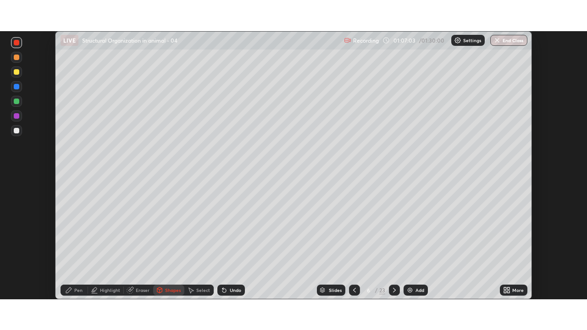
scroll to position [45576, 45258]
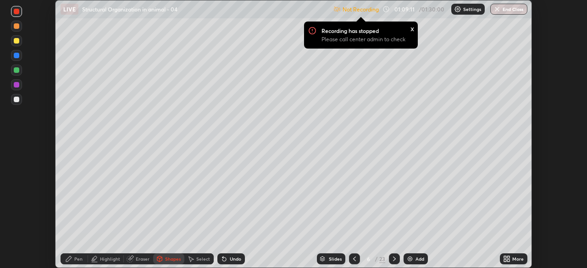
click at [516, 262] on div "More" at bounding box center [514, 259] width 28 height 11
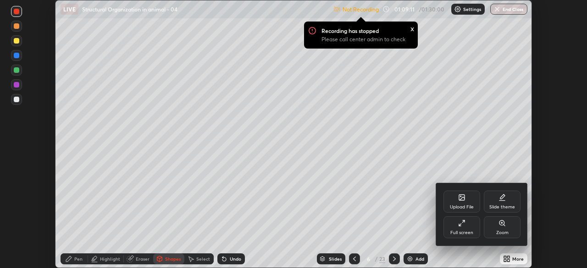
click at [469, 229] on div "Full screen" at bounding box center [461, 227] width 37 height 22
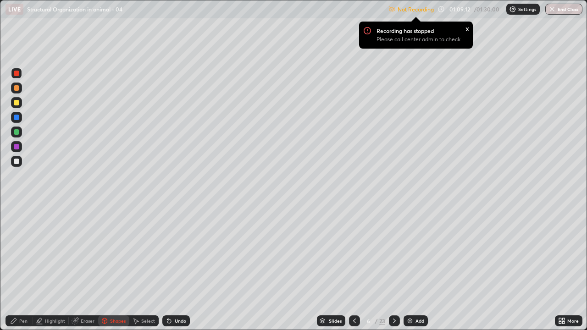
scroll to position [330, 587]
click at [413, 268] on div "Add" at bounding box center [415, 320] width 24 height 11
click at [353, 268] on icon at bounding box center [354, 320] width 7 height 7
click at [516, 9] on div "Settings" at bounding box center [522, 9] width 33 height 11
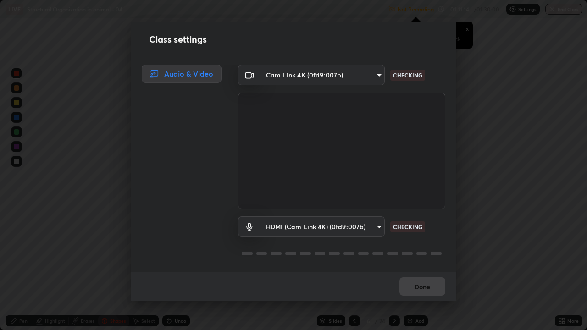
click at [368, 80] on body "Erase all LIVE Structural Organization in animal - 04 Not Recording Recording h…" at bounding box center [293, 165] width 587 height 330
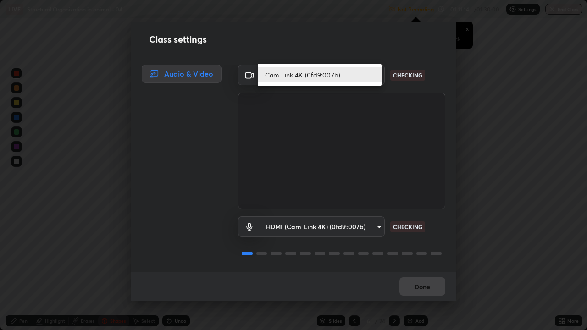
click at [364, 79] on li "Cam Link 4K (0fd9:007b)" at bounding box center [320, 74] width 124 height 15
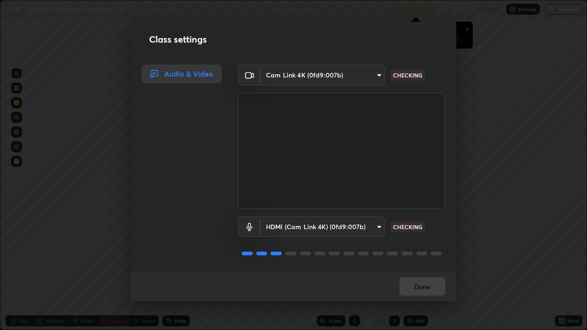
scroll to position [1, 0]
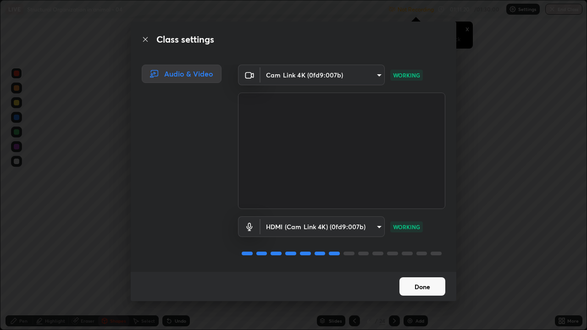
click at [423, 268] on button "Done" at bounding box center [422, 286] width 46 height 18
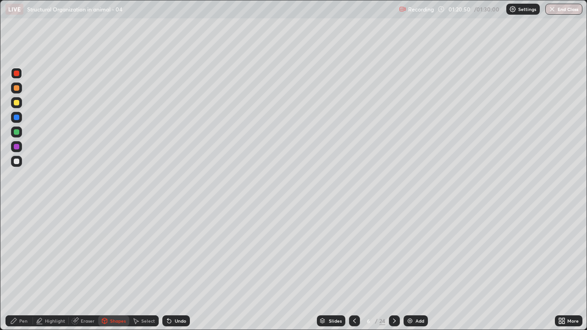
click at [562, 9] on button "End Class" at bounding box center [563, 9] width 37 height 11
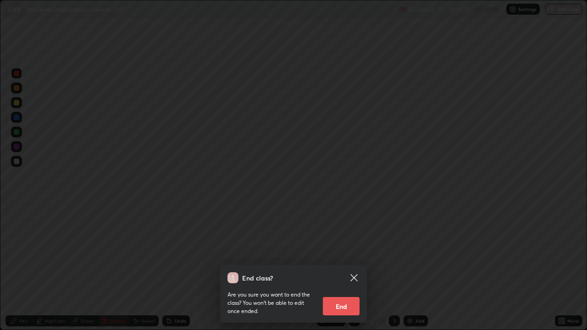
click at [325, 268] on button "End" at bounding box center [341, 306] width 37 height 18
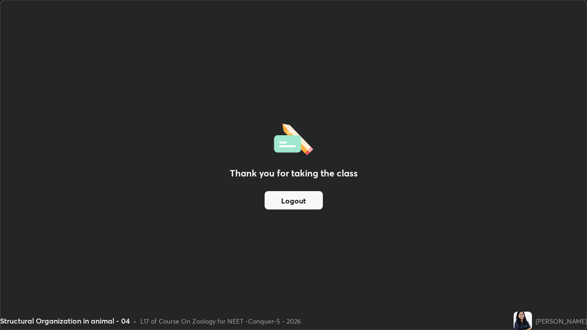
click at [298, 204] on button "Logout" at bounding box center [294, 200] width 58 height 18
